Goal: Task Accomplishment & Management: Use online tool/utility

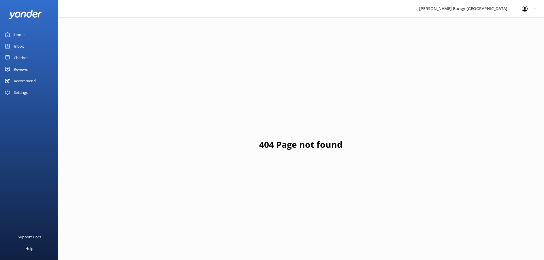
click at [20, 41] on div "Inbox" at bounding box center [19, 46] width 10 height 12
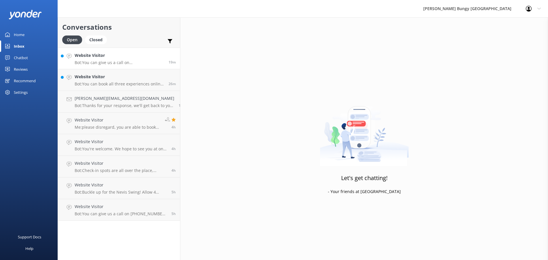
click at [104, 67] on link "Website Visitor Bot: You can give us a call on [PHONE_NUMBER] or [PHONE_NUMBER]…" at bounding box center [119, 59] width 122 height 22
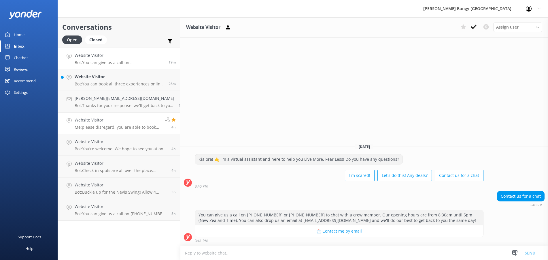
click at [113, 118] on h4 "Website Visitor" at bounding box center [118, 120] width 86 height 6
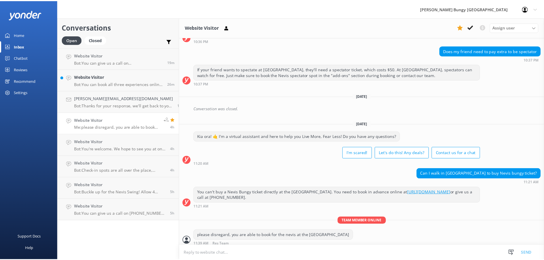
scroll to position [472, 0]
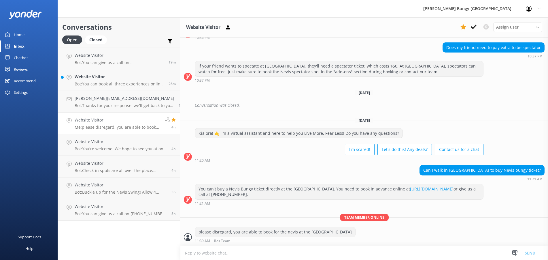
click at [309, 112] on div "Conversation was closed." at bounding box center [364, 106] width 368 height 13
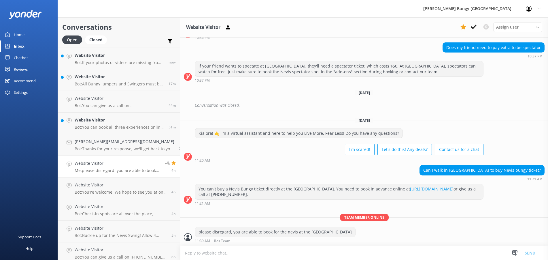
click at [29, 55] on link "Chatbot" at bounding box center [29, 58] width 58 height 12
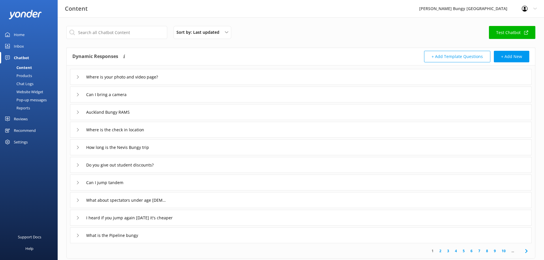
click at [23, 48] on div "Inbox" at bounding box center [19, 46] width 10 height 12
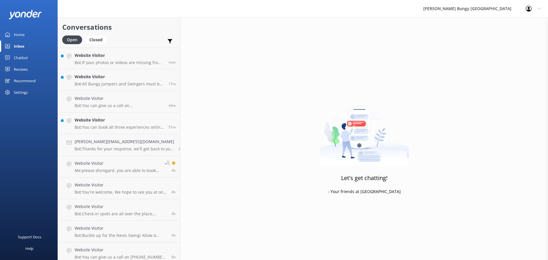
click at [22, 57] on div "Chatbot" at bounding box center [21, 58] width 14 height 12
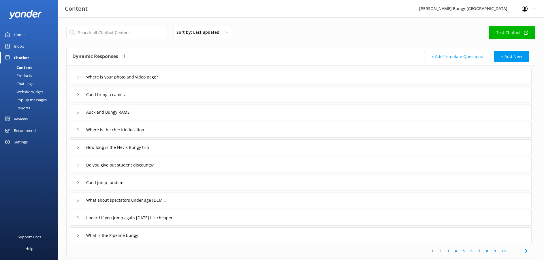
click at [19, 110] on div "Reports" at bounding box center [16, 108] width 27 height 8
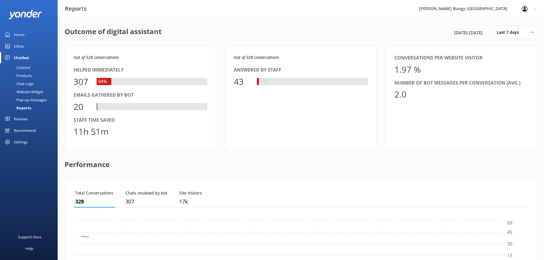
scroll to position [54, 450]
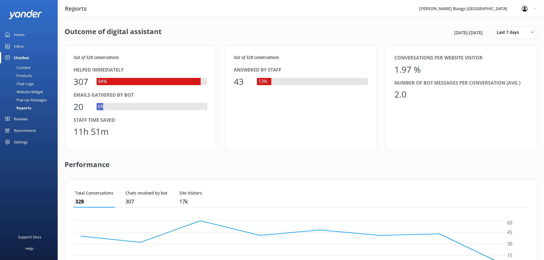
click at [491, 36] on div "[DATE] - [DATE] Last 7 days Last 7 days Last 30 days Last month Last 90 days La…" at bounding box center [494, 32] width 84 height 13
click at [505, 33] on span "Last 7 days" at bounding box center [509, 32] width 26 height 6
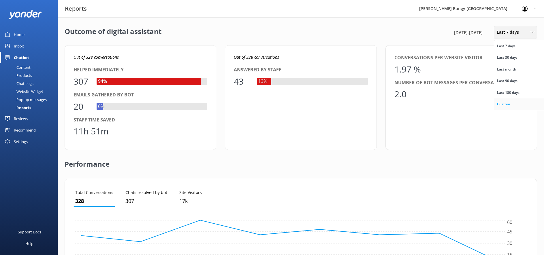
click at [502, 102] on div "Custom" at bounding box center [503, 104] width 13 height 6
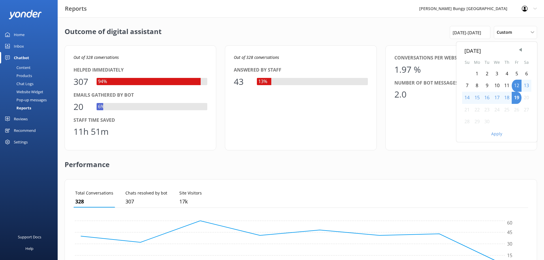
click at [466, 99] on div "14" at bounding box center [467, 98] width 10 height 12
click at [498, 133] on button "Apply" at bounding box center [496, 134] width 11 height 4
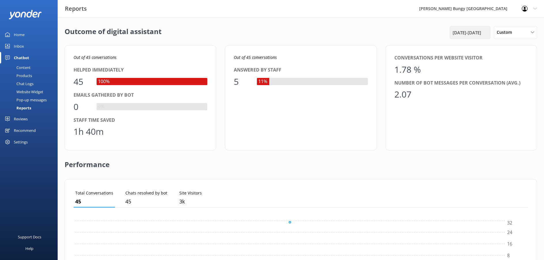
click at [476, 34] on span "[DATE] - [DATE]" at bounding box center [466, 32] width 29 height 7
drag, startPoint x: 503, startPoint y: 98, endPoint x: 498, endPoint y: 100, distance: 5.3
click at [504, 99] on div "18" at bounding box center [507, 98] width 10 height 12
click at [498, 99] on div "17" at bounding box center [496, 98] width 10 height 12
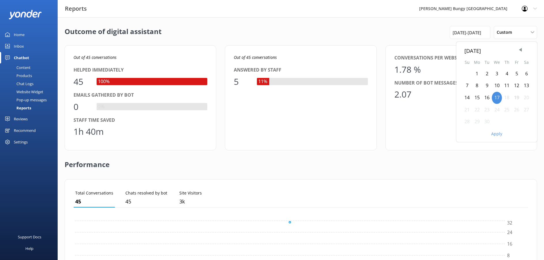
click at [493, 135] on button "Apply" at bounding box center [496, 134] width 11 height 4
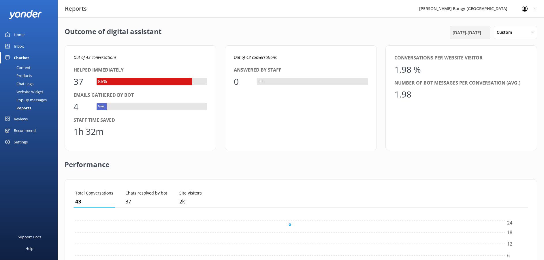
click at [463, 29] on span "[DATE] - [DATE]" at bounding box center [466, 32] width 29 height 7
click at [498, 96] on div "17" at bounding box center [496, 98] width 10 height 12
click at [506, 96] on div "18" at bounding box center [507, 98] width 10 height 12
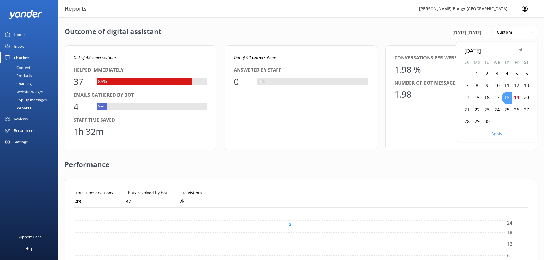
click at [506, 96] on div "18" at bounding box center [507, 98] width 10 height 12
click at [500, 129] on div "Apply" at bounding box center [496, 133] width 81 height 10
click at [496, 137] on div "Apply" at bounding box center [496, 133] width 81 height 10
click at [497, 135] on button "Apply" at bounding box center [496, 134] width 11 height 4
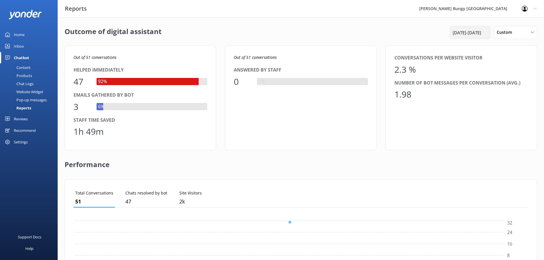
click at [465, 26] on div "[DATE] - [DATE]" at bounding box center [469, 32] width 41 height 13
click at [462, 34] on span "[DATE] - [DATE]" at bounding box center [466, 32] width 29 height 7
click at [515, 97] on div "19" at bounding box center [516, 98] width 10 height 12
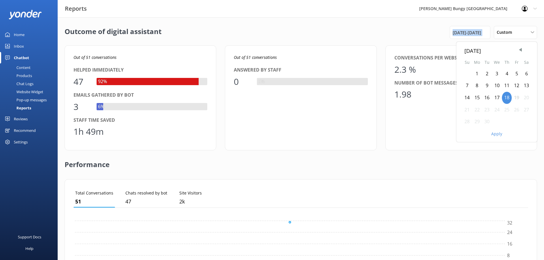
click at [515, 97] on div "19" at bounding box center [516, 98] width 10 height 12
click at [326, 154] on div "Performance" at bounding box center [301, 164] width 472 height 29
click at [271, 238] on icon "09/18 0 8 16 24 32" at bounding box center [298, 248] width 450 height 58
